Goal: Task Accomplishment & Management: Manage account settings

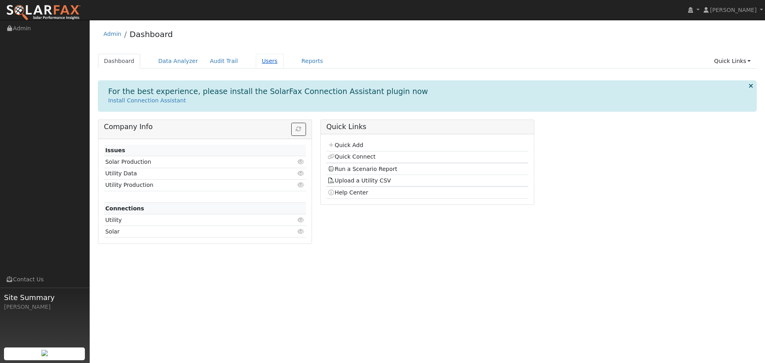
click at [260, 64] on link "Users" at bounding box center [270, 61] width 28 height 15
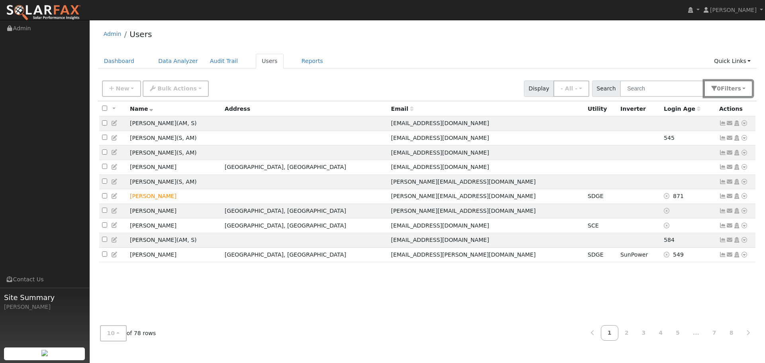
click at [727, 92] on span "Filter s" at bounding box center [731, 88] width 20 height 6
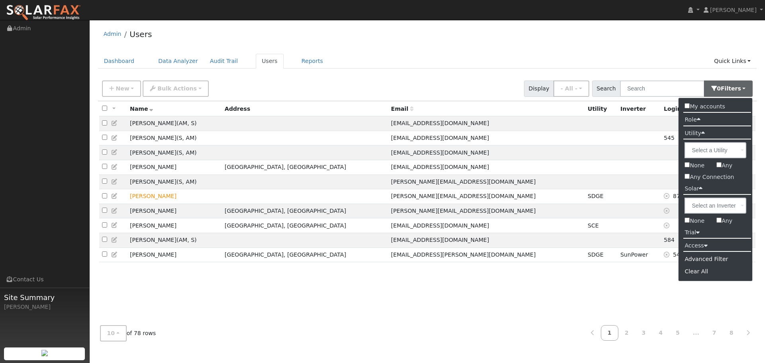
click at [697, 248] on label "Access" at bounding box center [696, 246] width 35 height 12
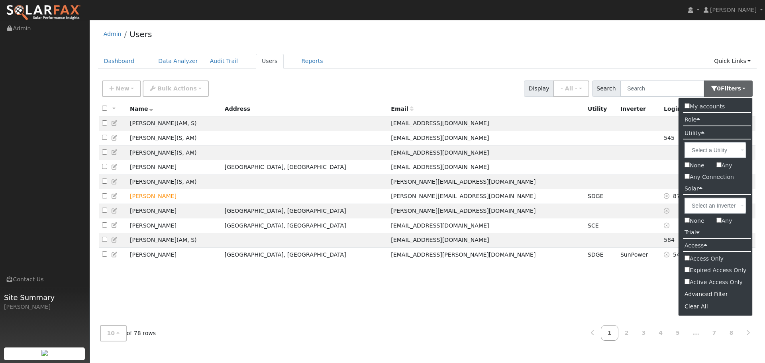
click at [689, 285] on label "Active Access Only" at bounding box center [716, 283] width 74 height 12
click at [689, 284] on input "Active Access Only" at bounding box center [687, 281] width 5 height 5
checkbox input "true"
